Goal: Task Accomplishment & Management: Manage account settings

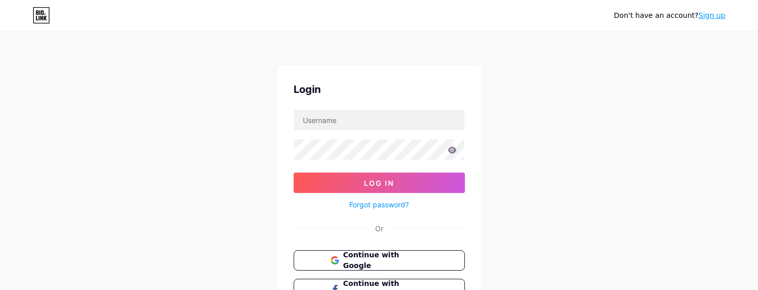
click at [108, 93] on div "Don't have an account? Sign up Login Log In Forgot password? Or Continue with G…" at bounding box center [379, 188] width 758 height 376
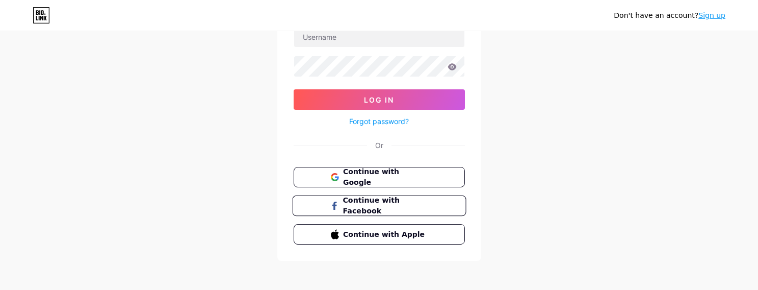
scroll to position [86, 0]
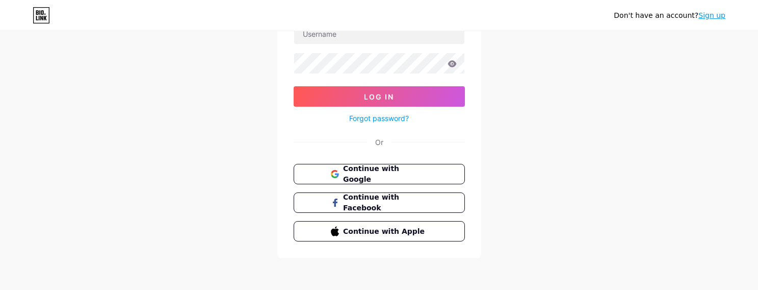
click at [62, 131] on div "Don't have an account? Sign up Login Log In Forgot password? Or Continue with G…" at bounding box center [379, 102] width 758 height 376
click at [688, 54] on div "Don't have an account? Sign up Login Log In Forgot password? Or Continue with G…" at bounding box center [379, 102] width 758 height 376
click at [72, 95] on div "Don't have an account? Sign up Login Log In Forgot password? Or Continue with G…" at bounding box center [379, 102] width 758 height 376
drag, startPoint x: 92, startPoint y: 249, endPoint x: 182, endPoint y: 180, distance: 113.8
click at [92, 249] on div "Don't have an account? Sign up Login Log In Forgot password? Or Continue with G…" at bounding box center [379, 102] width 758 height 376
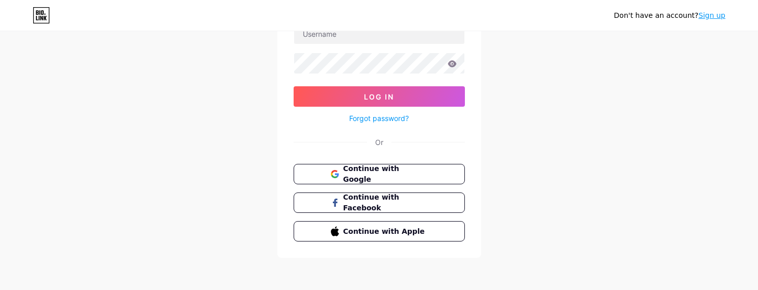
click at [568, 141] on div "Don't have an account? Sign up Login Log In Forgot password? Or Continue with G…" at bounding box center [379, 102] width 758 height 376
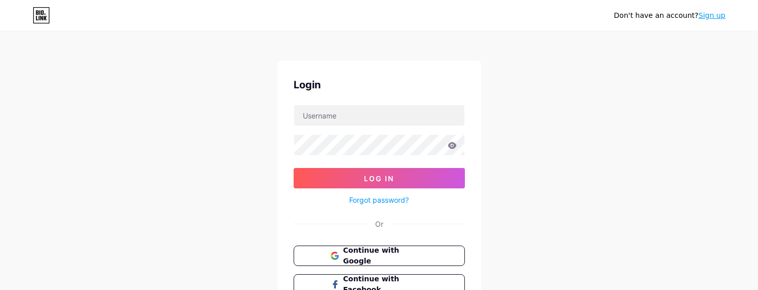
scroll to position [0, 0]
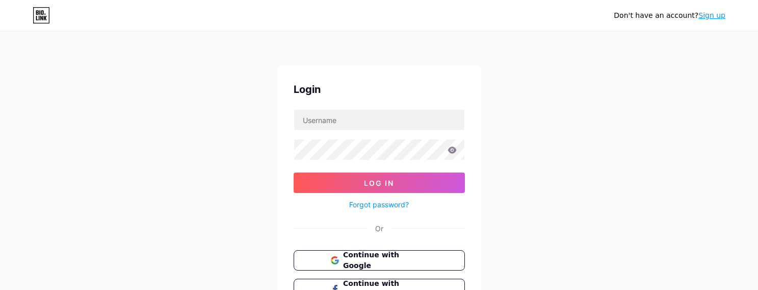
click at [499, 210] on div "Don't have an account? Sign up Login Log In Forgot password? Or Continue with G…" at bounding box center [379, 188] width 758 height 376
click at [496, 226] on div "Don't have an account? Sign up Login Log In Forgot password? Or Continue with G…" at bounding box center [379, 188] width 758 height 376
click at [499, 226] on div "Don't have an account? Sign up Login Log In Forgot password? Or Continue with G…" at bounding box center [379, 188] width 758 height 376
click at [480, 222] on div "Login Log In Forgot password? Or Continue with Google Continue with Facebook Co…" at bounding box center [379, 204] width 204 height 278
click at [498, 230] on div "Don't have an account? Sign up Login Log In Forgot password? Or Continue with G…" at bounding box center [379, 188] width 758 height 376
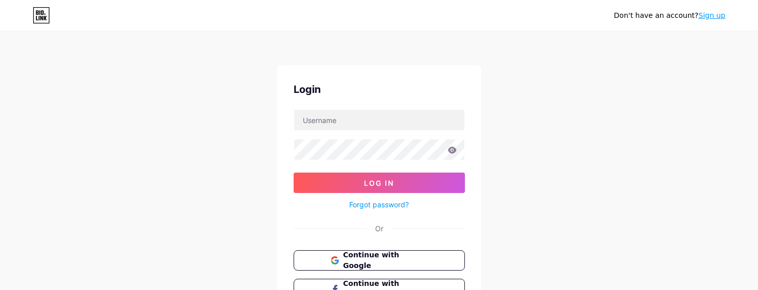
click at [485, 220] on div "Don't have an account? Sign up Login Log In Forgot password? Or Continue with G…" at bounding box center [379, 188] width 758 height 376
click at [485, 224] on div "Don't have an account? Sign up Login Log In Forgot password? Or Continue with G…" at bounding box center [379, 188] width 758 height 376
click at [487, 224] on div "Don't have an account? Sign up Login Log In Forgot password? Or Continue with G…" at bounding box center [379, 188] width 758 height 376
click at [489, 224] on div "Don't have an account? Sign up Login Log In Forgot password? Or Continue with G…" at bounding box center [379, 188] width 758 height 376
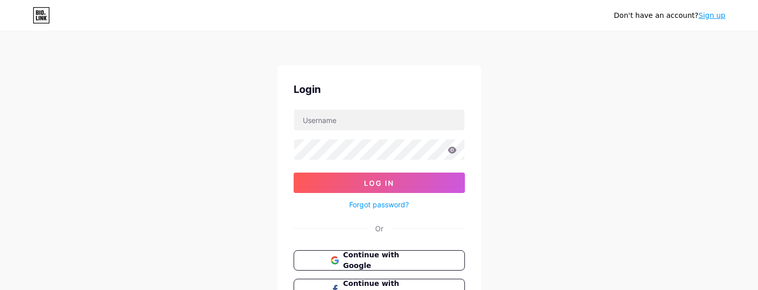
click at [491, 223] on div "Don't have an account? Sign up Login Log In Forgot password? Or Continue with G…" at bounding box center [379, 188] width 758 height 376
click at [498, 218] on div "Don't have an account? Sign up Login Log In Forgot password? Or Continue with G…" at bounding box center [379, 188] width 758 height 376
click at [495, 225] on div "Don't have an account? Sign up Login Log In Forgot password? Or Continue with G…" at bounding box center [379, 188] width 758 height 376
click at [490, 225] on div "Don't have an account? Sign up Login Log In Forgot password? Or Continue with G…" at bounding box center [379, 188] width 758 height 376
click at [486, 224] on div "Don't have an account? Sign up Login Log In Forgot password? Or Continue with G…" at bounding box center [379, 188] width 758 height 376
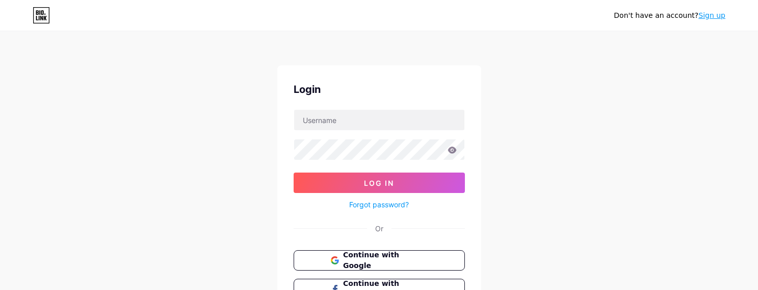
click at [487, 224] on div "Don't have an account? Sign up Login Log In Forgot password? Or Continue with G…" at bounding box center [379, 188] width 758 height 376
click at [492, 222] on div "Don't have an account? Sign up Login Log In Forgot password? Or Continue with G…" at bounding box center [379, 188] width 758 height 376
click at [489, 223] on div "Don't have an account? Sign up Login Log In Forgot password? Or Continue with G…" at bounding box center [379, 188] width 758 height 376
click at [504, 220] on div "Don't have an account? Sign up Login Log In Forgot password? Or Continue with G…" at bounding box center [379, 188] width 758 height 376
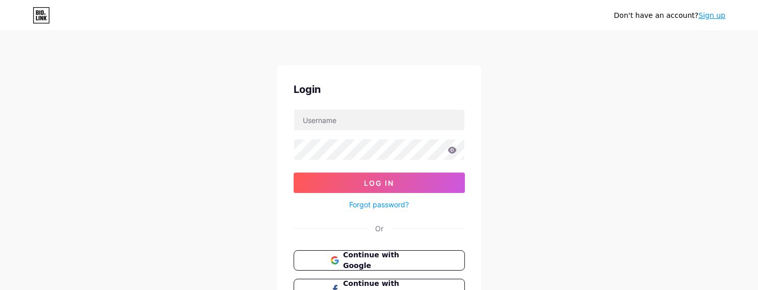
click at [497, 223] on div "Don't have an account? Sign up Login Log In Forgot password? Or Continue with G…" at bounding box center [379, 188] width 758 height 376
click at [493, 225] on div "Don't have an account? Sign up Login Log In Forgot password? Or Continue with G…" at bounding box center [379, 188] width 758 height 376
click at [122, 146] on div "Don't have an account? Sign up Login Log In Forgot password? Or Continue with G…" at bounding box center [379, 188] width 758 height 376
click at [171, 71] on div "Don't have an account? Sign up Login Log In Forgot password? Or Continue with G…" at bounding box center [379, 188] width 758 height 376
click at [83, 178] on div "Don't have an account? Sign up Login Log In Forgot password? Or Continue with G…" at bounding box center [379, 188] width 758 height 376
